Goal: Navigation & Orientation: Find specific page/section

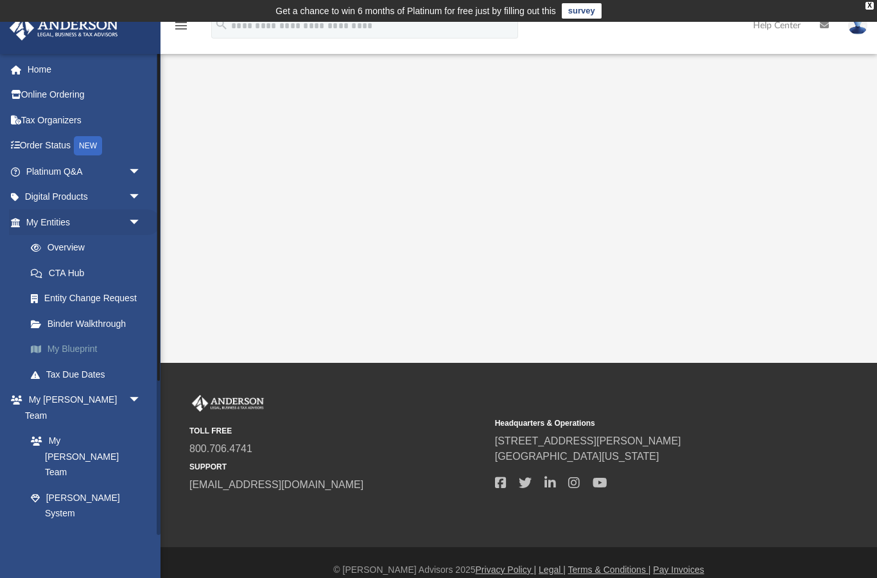
click at [72, 337] on link "My Blueprint" at bounding box center [89, 350] width 143 height 26
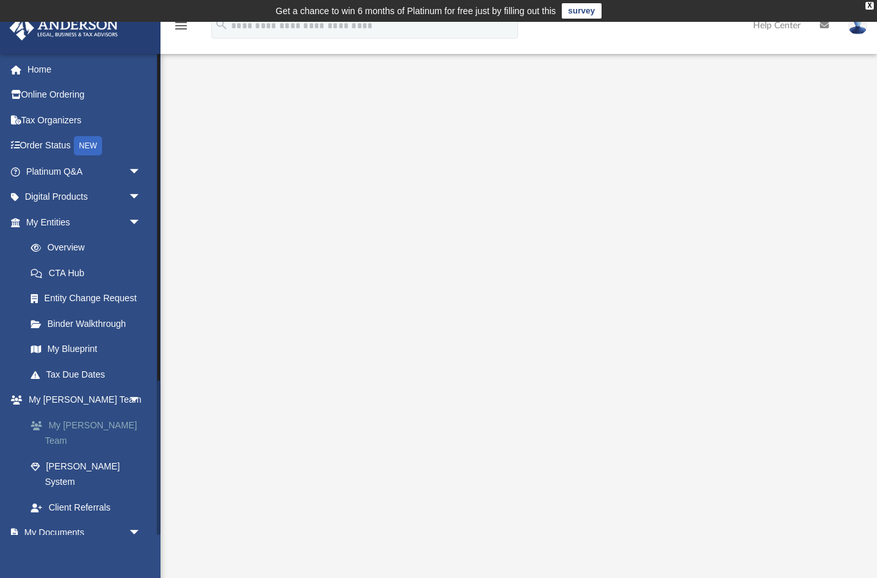
click at [74, 417] on link "My [PERSON_NAME] Team" at bounding box center [89, 432] width 143 height 41
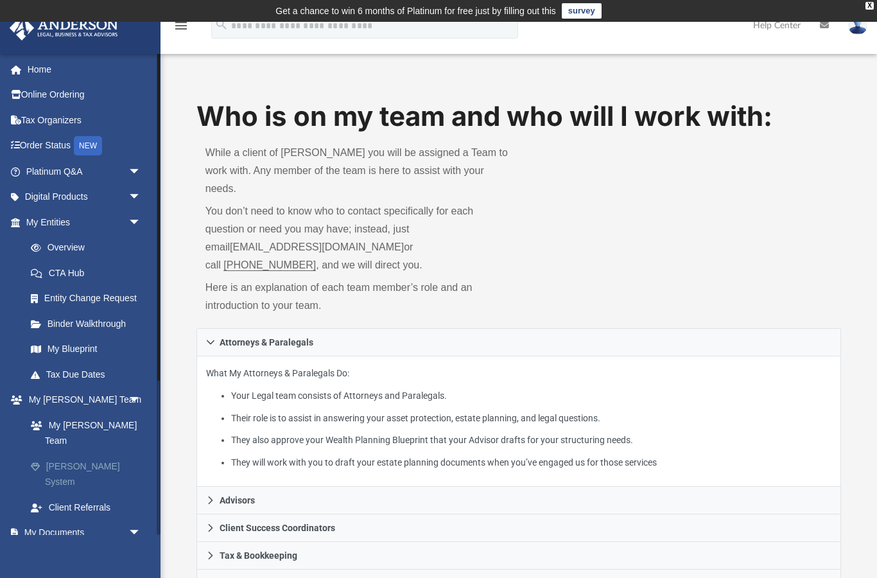
click at [55, 453] on link "Anderson System" at bounding box center [89, 473] width 143 height 41
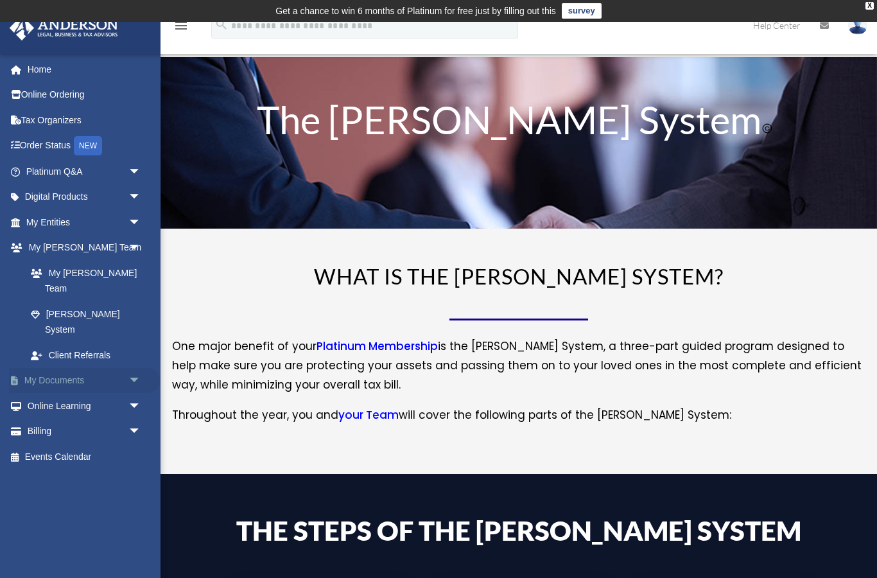
click at [39, 368] on link "My Documents arrow_drop_down" at bounding box center [85, 381] width 152 height 26
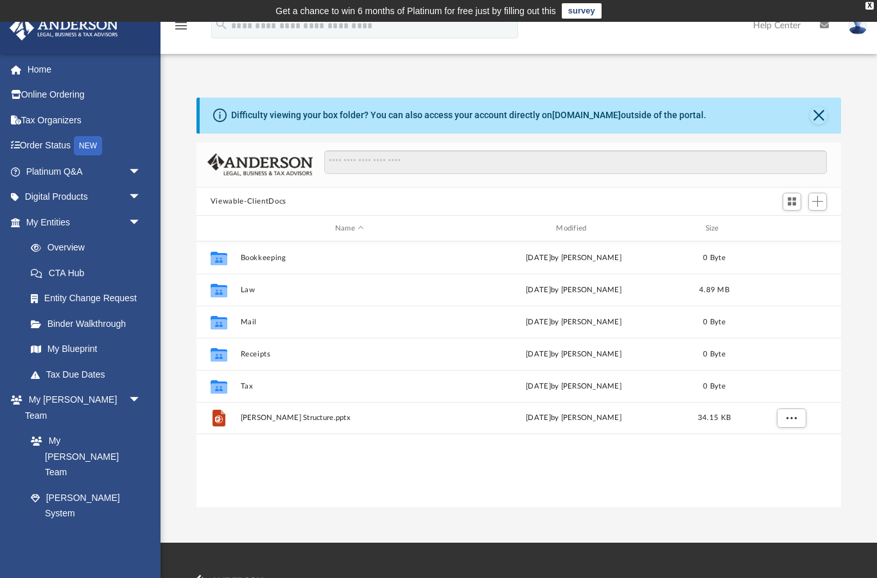
scroll to position [292, 645]
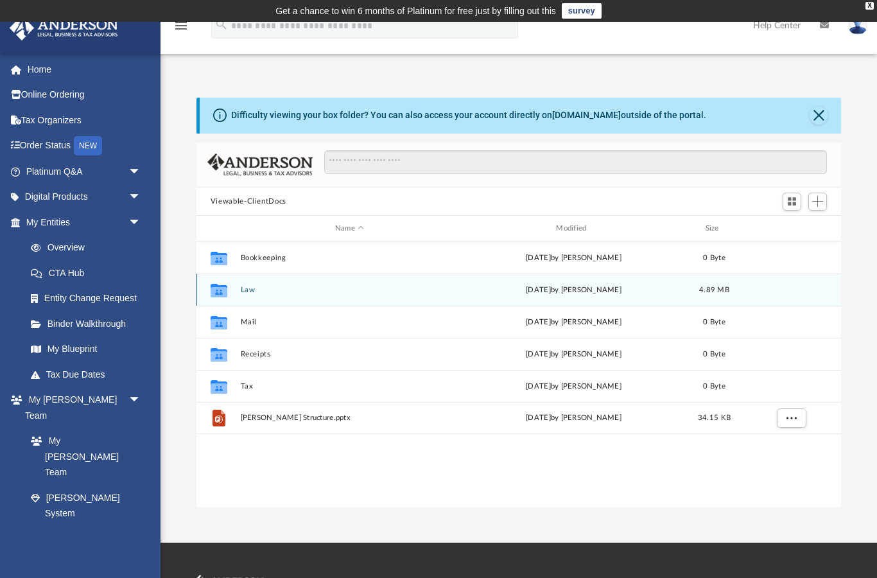
click at [235, 281] on div "Collaborated Folder" at bounding box center [219, 290] width 32 height 21
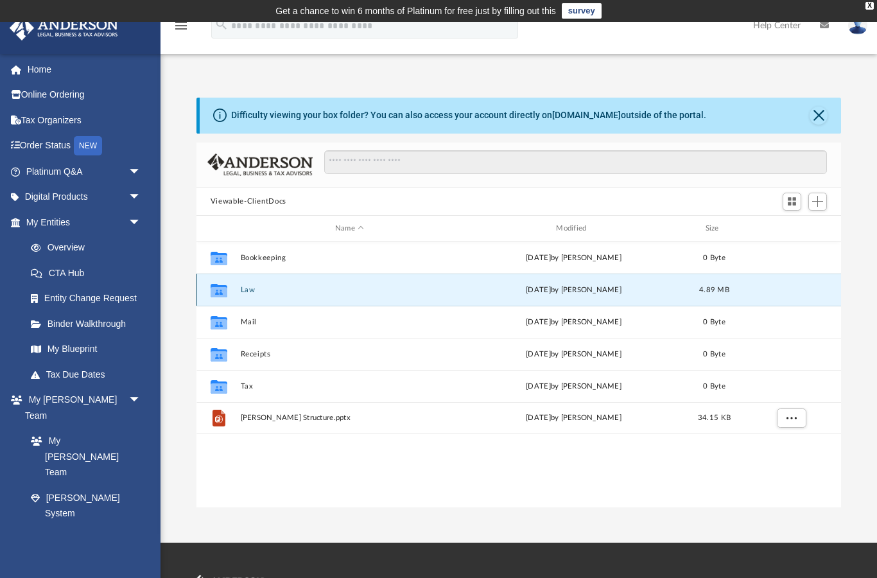
click at [262, 286] on button "Law" at bounding box center [349, 290] width 218 height 8
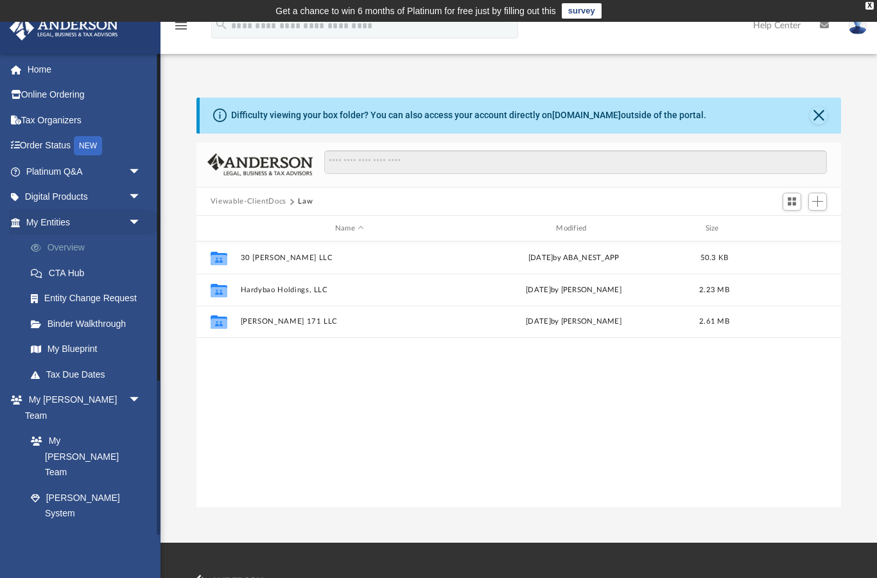
click at [57, 238] on link "Overview" at bounding box center [89, 248] width 143 height 26
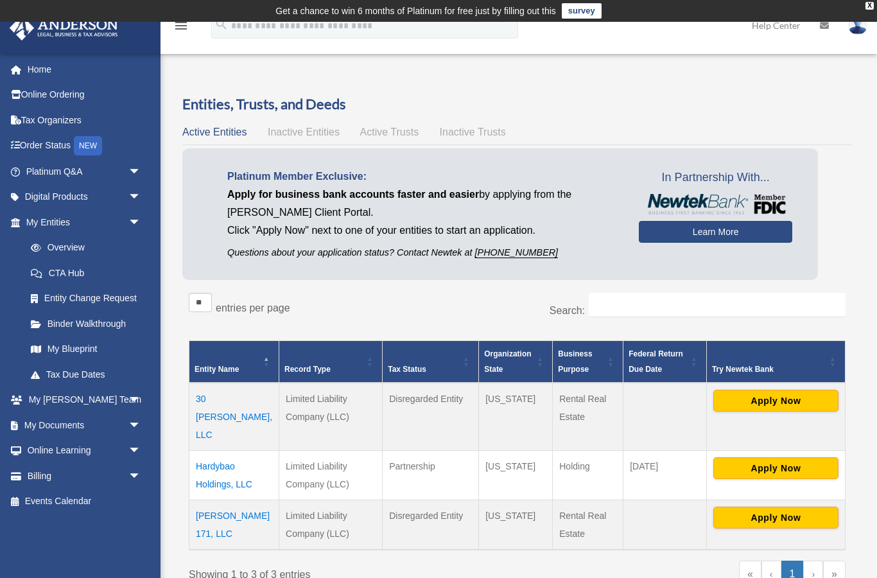
click at [745, 230] on link "Learn More" at bounding box center [715, 232] width 153 height 22
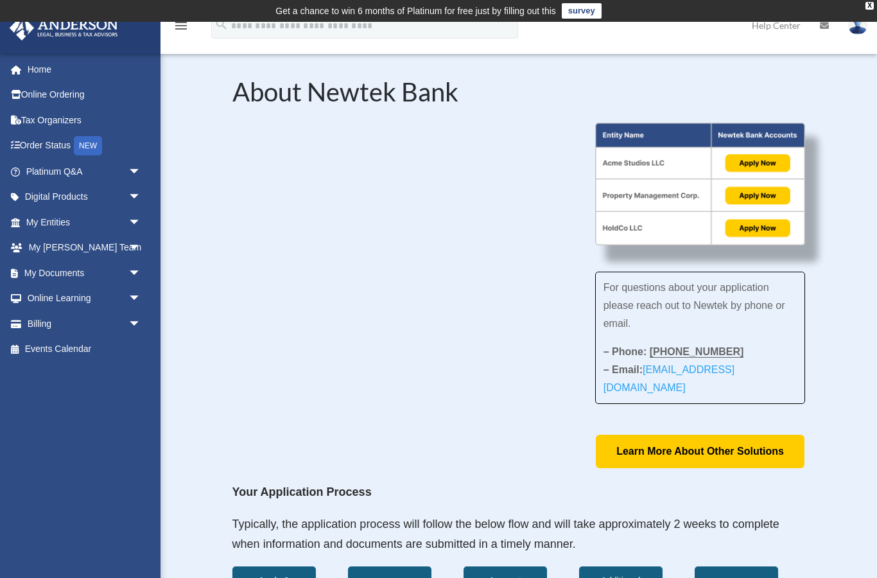
click at [567, 302] on div "For questions about your application please reach out to Newtek by phone or ema…" at bounding box center [519, 296] width 574 height 346
